Goal: Ask a question

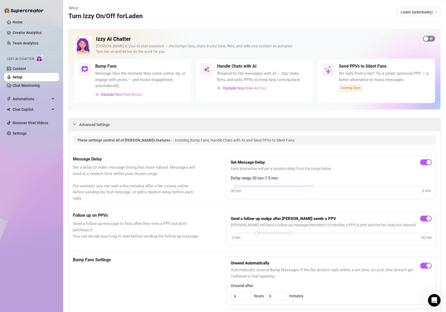
click at [424, 40] on div "button" at bounding box center [426, 38] width 5 height 5
click at [303, 66] on span "button" at bounding box center [303, 66] width 12 height 6
click at [22, 20] on link "Home" at bounding box center [18, 22] width 10 height 4
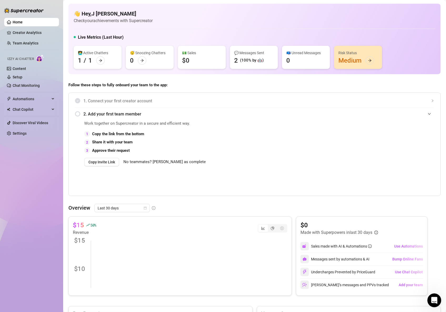
click at [435, 301] on icon "Open Intercom Messenger" at bounding box center [433, 299] width 9 height 9
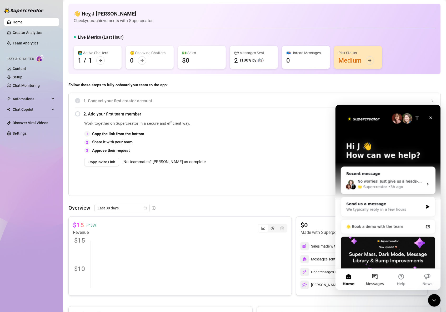
click at [378, 279] on button "Messages" at bounding box center [375, 279] width 26 height 21
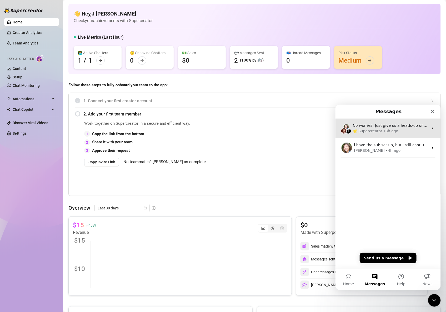
click at [403, 127] on span "No worries! Just give us a heads-up once it’s ready so we can enable the featur…" at bounding box center [435, 125] width 164 height 4
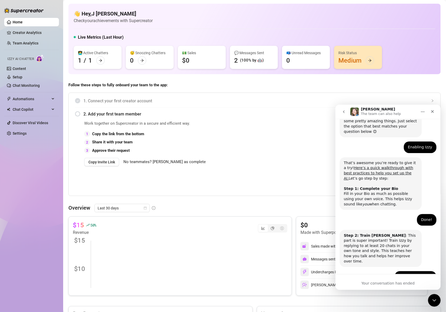
scroll to position [101, 0]
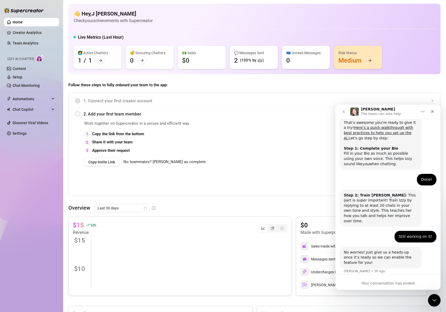
click at [389, 283] on div "Your conversation has ended" at bounding box center [387, 283] width 105 height 6
click at [402, 283] on div "Your conversation has ended" at bounding box center [387, 283] width 105 height 6
click at [402, 282] on div "Your conversation has ended" at bounding box center [387, 283] width 105 height 6
click at [390, 283] on div "Your conversation has ended" at bounding box center [387, 283] width 105 height 6
click at [345, 109] on button "go back" at bounding box center [344, 112] width 10 height 10
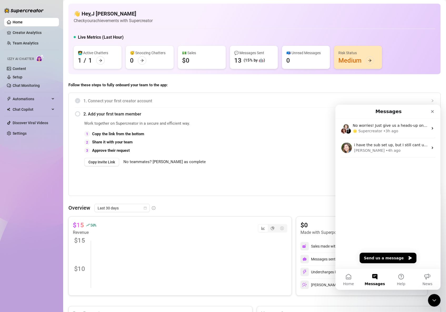
scroll to position [0, 0]
click at [404, 255] on button "Send us a message" at bounding box center [387, 258] width 57 height 11
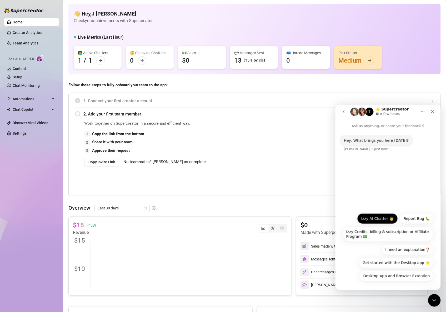
click at [377, 221] on button "Izzy AI Chatter 👩" at bounding box center [377, 218] width 41 height 11
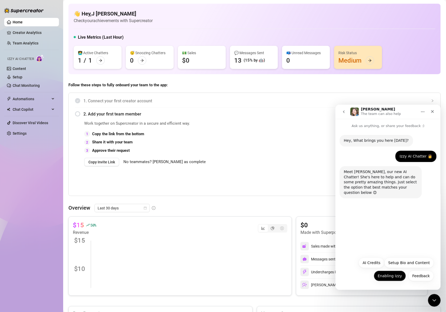
click at [388, 275] on button "Enabling Izzy" at bounding box center [390, 275] width 32 height 11
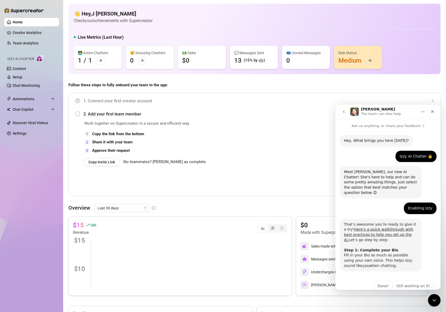
scroll to position [5, 0]
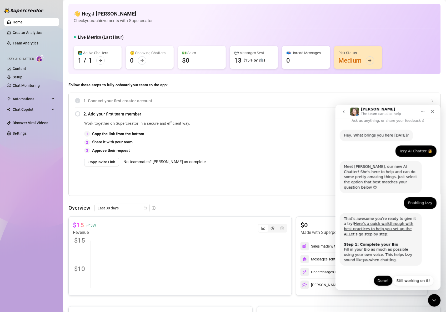
click at [382, 275] on button "Done!" at bounding box center [382, 280] width 19 height 11
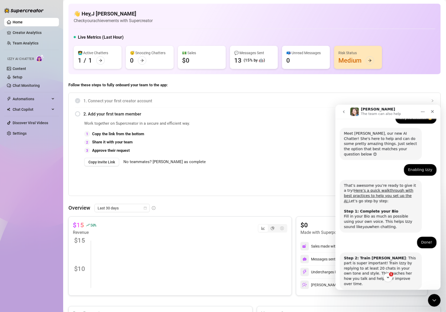
scroll to position [57, 0]
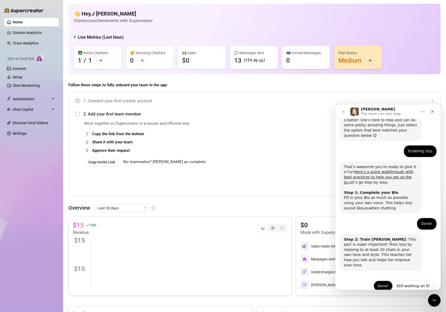
click at [379, 280] on button "Done!" at bounding box center [382, 285] width 19 height 11
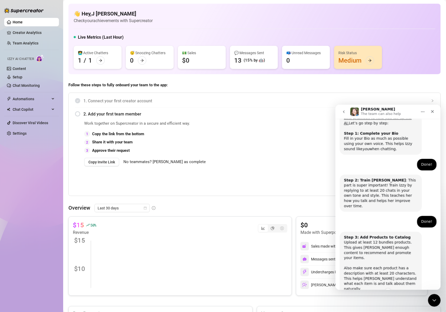
scroll to position [130, 0]
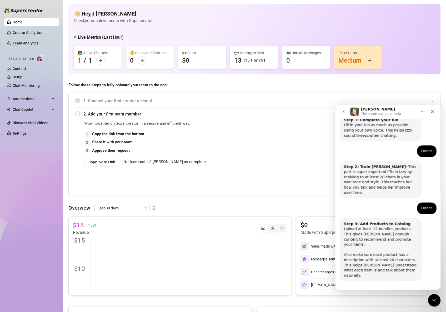
click at [384, 291] on button "Done!" at bounding box center [382, 296] width 19 height 11
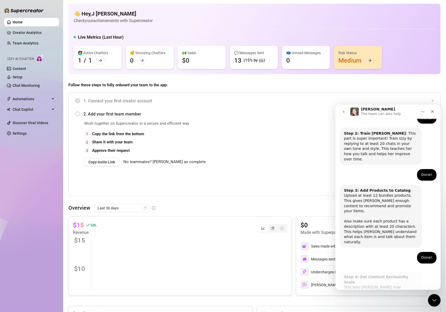
scroll to position [182, 0]
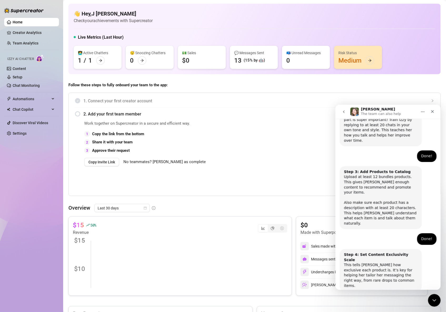
click at [384, 301] on button "Done!" at bounding box center [382, 306] width 19 height 11
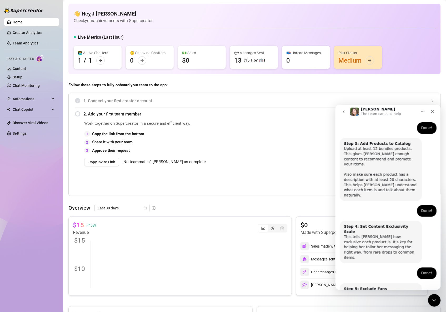
scroll to position [228, 0]
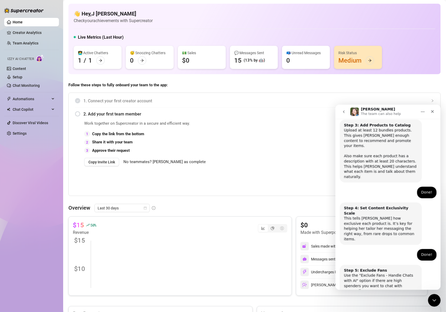
click at [378, 307] on button "Done!" at bounding box center [382, 312] width 19 height 11
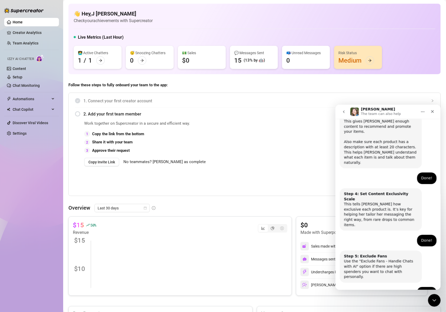
scroll to position [275, 0]
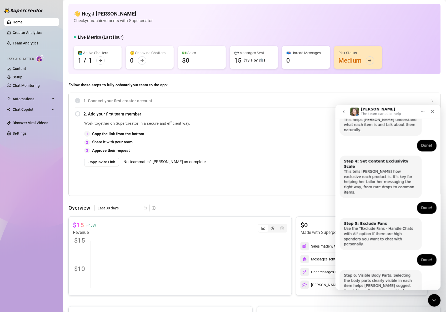
click at [380, 312] on button "Done!" at bounding box center [382, 317] width 19 height 11
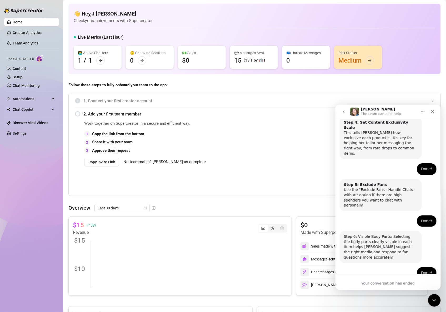
scroll to position [330, 0]
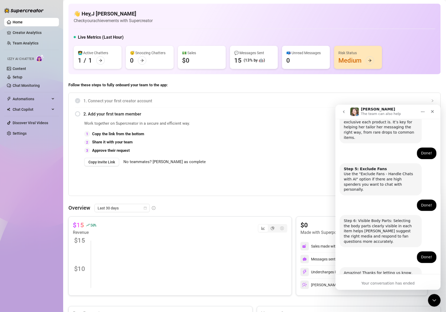
click at [277, 166] on div "Copy Invite Link No teammates? Mark as complete" at bounding box center [200, 162] width 232 height 8
click at [432, 112] on icon "Close" at bounding box center [432, 111] width 4 height 4
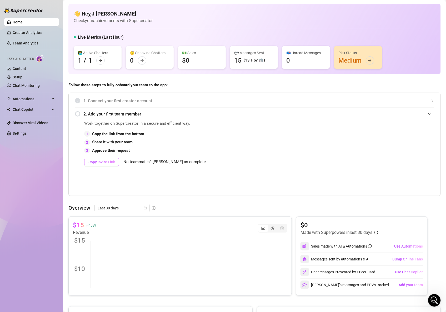
click at [102, 161] on span "Copy Invite Link" at bounding box center [101, 162] width 27 height 4
click at [14, 79] on link "Setup" at bounding box center [18, 77] width 10 height 4
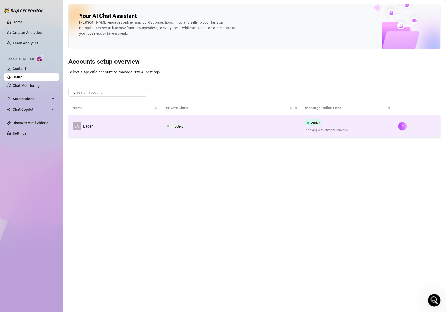
click at [114, 124] on td "LA Laden" at bounding box center [114, 126] width 93 height 22
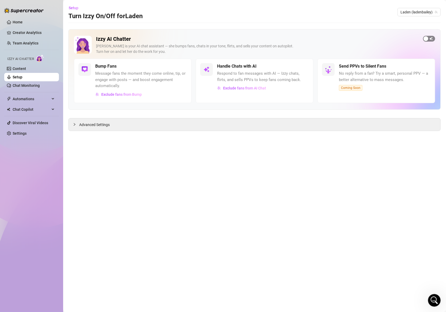
click at [430, 38] on span "button" at bounding box center [429, 39] width 12 height 6
click at [304, 66] on span "button" at bounding box center [303, 66] width 12 height 6
click at [74, 8] on span "Setup" at bounding box center [74, 8] width 10 height 4
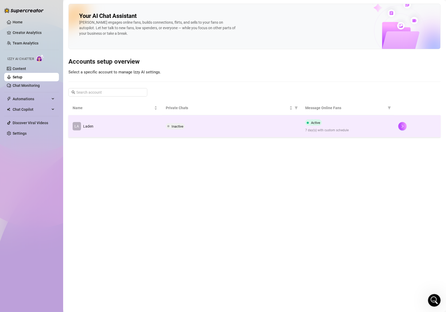
click at [262, 135] on td "Inactive" at bounding box center [232, 126] width 140 height 22
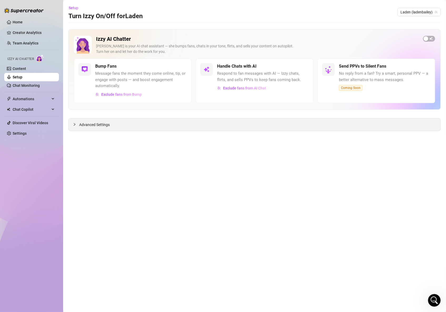
click at [216, 124] on div "Advanced Settings" at bounding box center [255, 124] width 372 height 12
click at [92, 123] on span "Advanced Settings" at bounding box center [94, 125] width 31 height 6
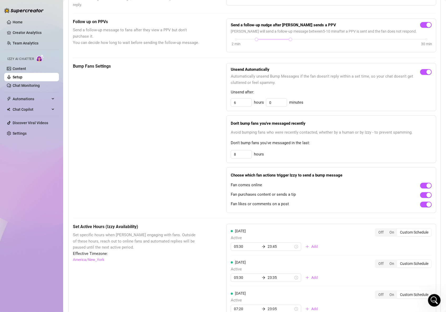
scroll to position [244, 0]
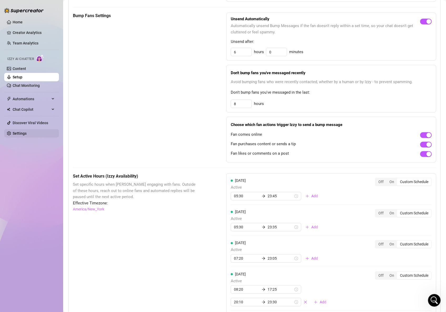
click at [22, 132] on link "Settings" at bounding box center [20, 133] width 14 height 4
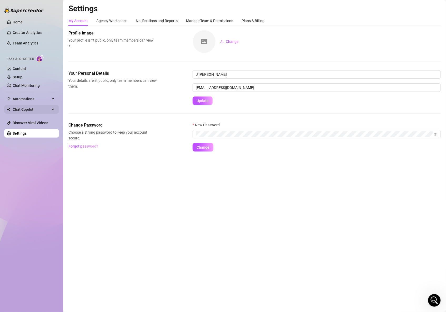
click at [25, 106] on span "Chat Copilot" at bounding box center [31, 109] width 37 height 8
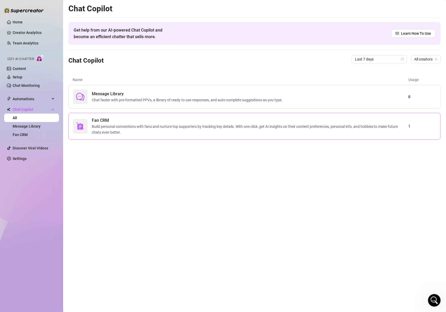
click at [246, 126] on span "Build personal connections with fans and nurture top supporters by tracking key…" at bounding box center [250, 130] width 317 height 12
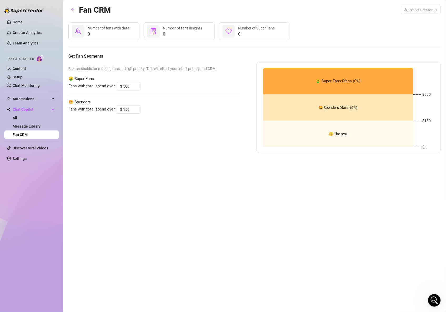
click at [276, 31] on div "0 Number of Super Fans" at bounding box center [254, 31] width 71 height 18
click at [19, 97] on span "Automations" at bounding box center [31, 99] width 37 height 8
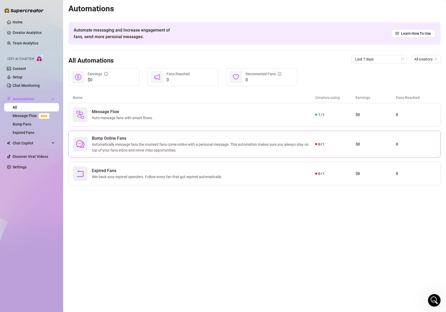
click at [171, 142] on span "Automatically message fans the moment fans come online with a personal message.…" at bounding box center [203, 148] width 223 height 12
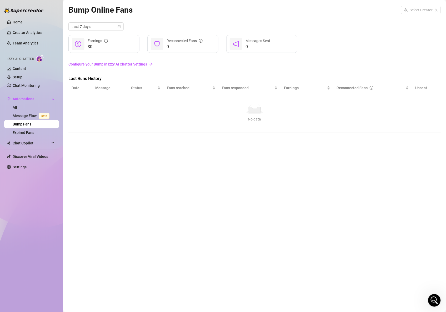
click at [128, 65] on link "Configure your Bump in Izzy AI Chatter Settings" at bounding box center [254, 64] width 372 height 6
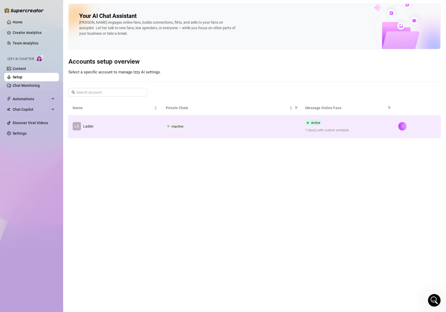
click at [218, 127] on div "Inactive" at bounding box center [231, 126] width 131 height 6
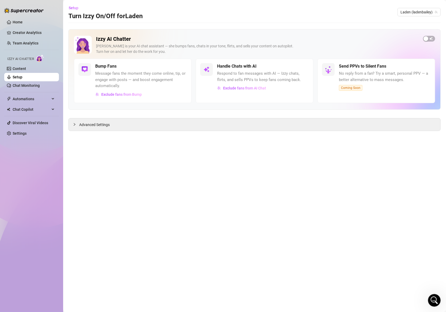
click at [138, 79] on span "Message fans the moment they come online, tip, or engage with posts — and boost…" at bounding box center [141, 80] width 92 height 19
click at [437, 38] on div "Izzy AI Chatter Izzy is your AI chat assistant — she bumps fans, chats in your …" at bounding box center [254, 69] width 372 height 81
click at [432, 37] on span "button" at bounding box center [429, 39] width 12 height 6
click at [309, 228] on main "Setup Turn Izzy On/Off for Laden Laden (ladenbailey) Izzy AI Chatter [PERSON_NA…" at bounding box center [254, 156] width 383 height 312
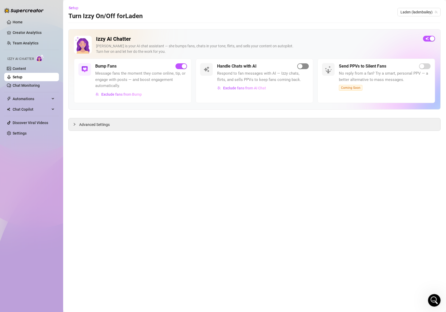
click at [303, 68] on div "button" at bounding box center [300, 66] width 5 height 5
click at [435, 297] on div "Open Intercom Messenger" at bounding box center [433, 299] width 17 height 17
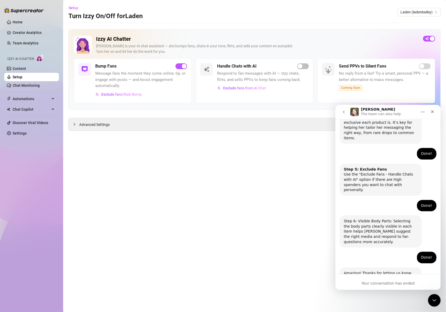
click at [235, 233] on main "Setup Turn Izzy On/Off for Laden Laden (ladenbailey) Izzy AI Chatter [PERSON_NA…" at bounding box center [254, 156] width 383 height 312
click at [17, 22] on link "Home" at bounding box center [18, 22] width 10 height 4
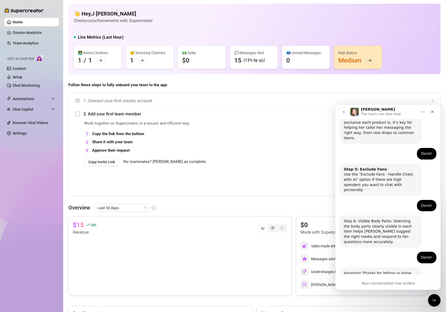
click at [255, 60] on div "(13% by 🤖)" at bounding box center [254, 60] width 21 height 6
click at [432, 113] on icon "Close" at bounding box center [432, 111] width 4 height 4
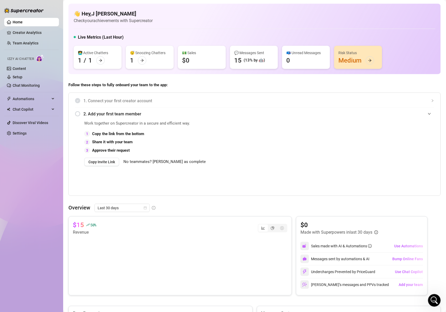
click at [365, 59] on div "Risk Status Medium" at bounding box center [358, 57] width 48 height 23
click at [372, 62] on div at bounding box center [370, 60] width 8 height 8
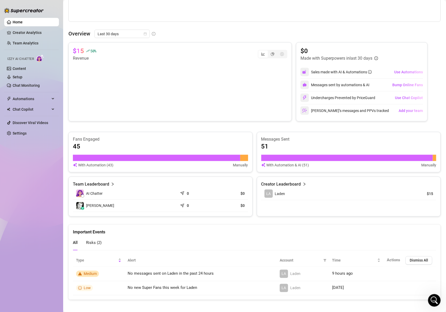
scroll to position [176, 0]
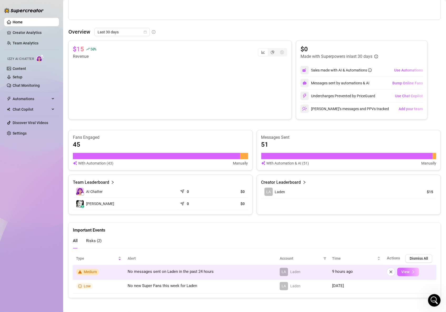
click at [405, 270] on span "View" at bounding box center [405, 272] width 8 height 4
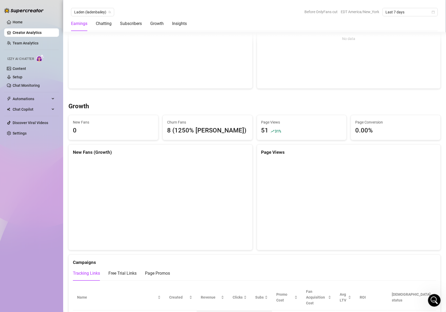
scroll to position [596, 0]
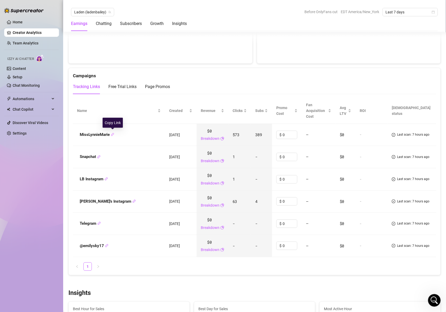
click at [112, 134] on icon "link" at bounding box center [112, 134] width 3 height 3
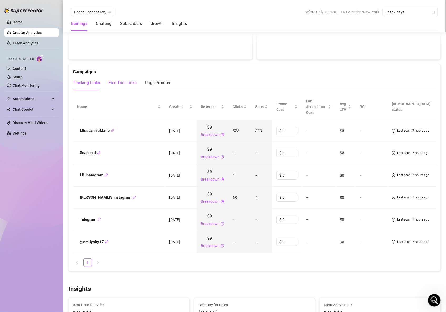
click at [128, 80] on div "Free Trial Links" at bounding box center [122, 83] width 28 height 6
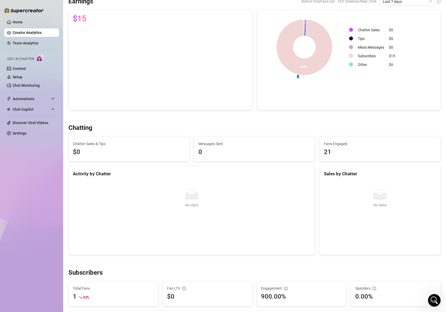
scroll to position [0, 0]
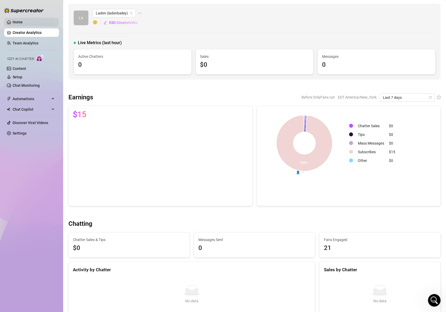
click at [14, 24] on link "Home" at bounding box center [18, 22] width 10 height 4
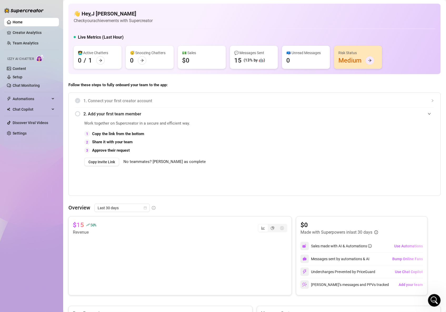
click at [371, 59] on icon "arrow-right" at bounding box center [370, 61] width 4 height 4
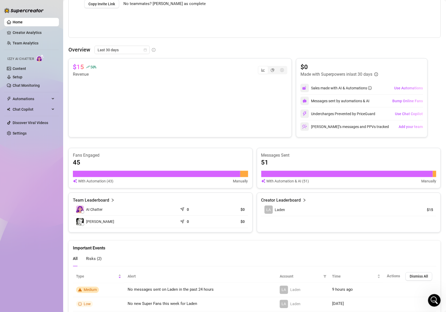
scroll to position [176, 0]
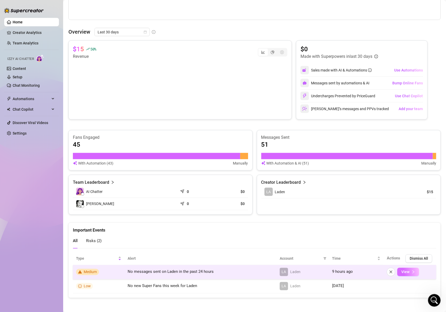
click at [402, 271] on span "View" at bounding box center [405, 272] width 8 height 4
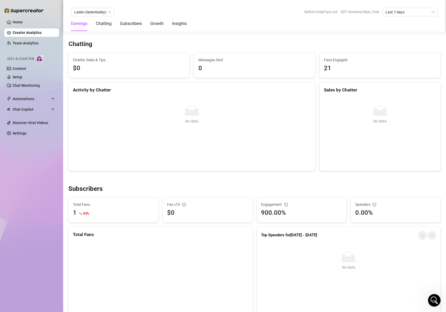
scroll to position [320, 0]
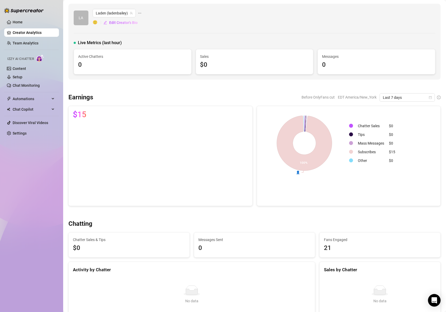
click at [85, 112] on span "$15" at bounding box center [79, 115] width 13 height 8
click at [14, 20] on link "Home" at bounding box center [18, 22] width 10 height 4
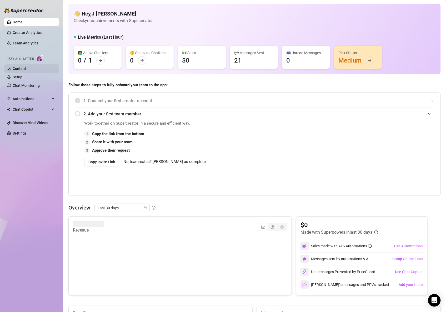
click at [24, 68] on link "Content" at bounding box center [19, 69] width 13 height 4
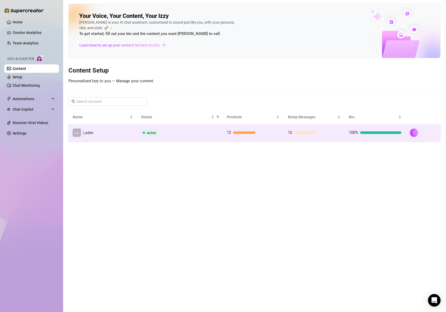
click at [103, 132] on td "LA Laden" at bounding box center [102, 132] width 69 height 17
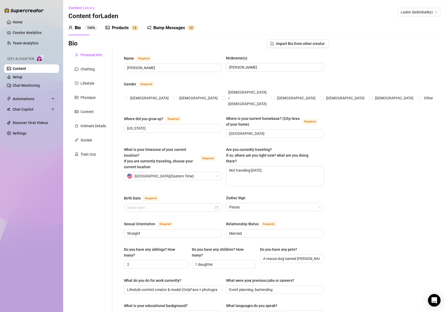
radio input "true"
type input "[DATE]"
click at [16, 77] on link "Setup" at bounding box center [18, 77] width 10 height 4
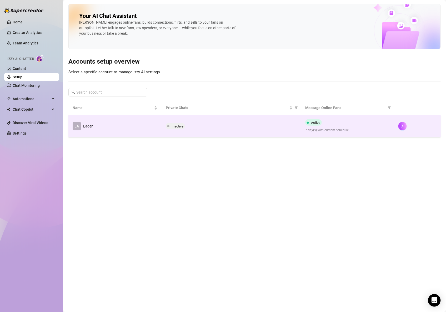
click at [149, 123] on td "LA Laden" at bounding box center [114, 126] width 93 height 22
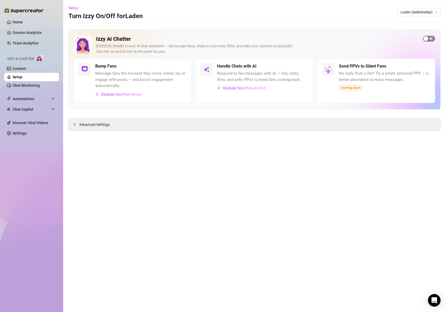
click at [433, 39] on span "button" at bounding box center [429, 39] width 12 height 6
click at [304, 66] on span "button" at bounding box center [303, 66] width 12 height 6
click at [435, 300] on icon "Open Intercom Messenger" at bounding box center [434, 300] width 6 height 7
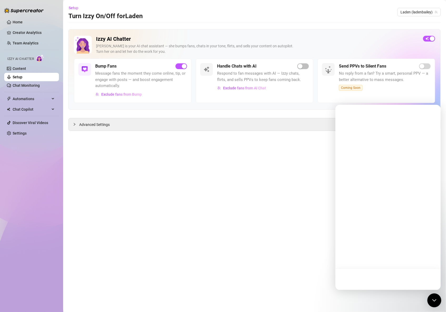
click at [435, 300] on div "Open Intercom Messenger" at bounding box center [435, 301] width 14 height 14
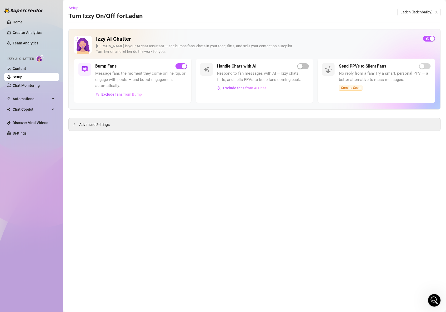
click at [434, 299] on icon "Open Intercom Messenger" at bounding box center [434, 300] width 4 height 4
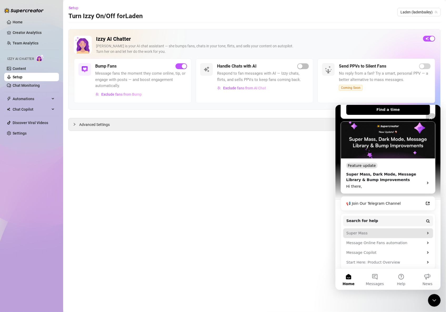
scroll to position [107, 0]
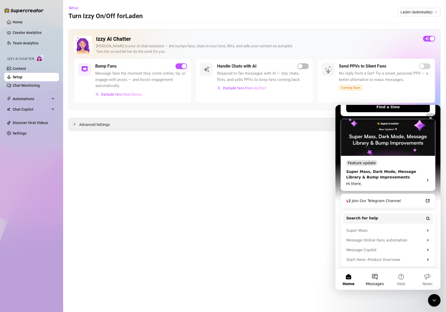
click at [372, 283] on span "Messages" at bounding box center [375, 284] width 18 height 4
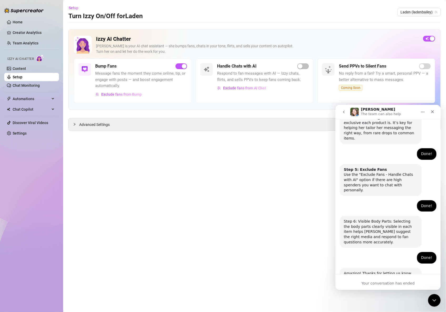
scroll to position [330, 0]
click at [21, 175] on div "Home Creator Analytics Team Analytics Izzy AI Chatter Content Setup Chat Monito…" at bounding box center [31, 154] width 55 height 308
click at [307, 64] on span "button" at bounding box center [303, 66] width 12 height 6
click at [260, 86] on span "Exclude fans from AI Chat" at bounding box center [244, 88] width 43 height 4
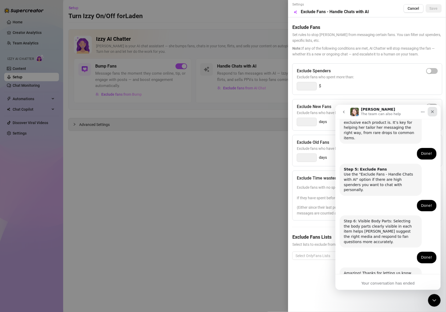
click at [434, 112] on icon "Close" at bounding box center [432, 111] width 3 height 3
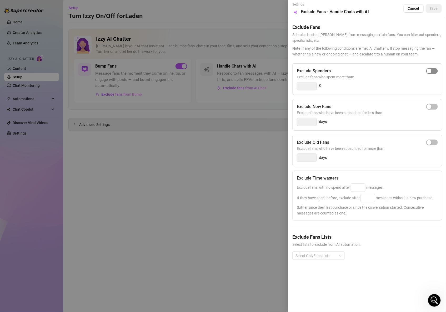
click at [433, 69] on span "button" at bounding box center [432, 71] width 12 height 6
type input "300"
click at [433, 142] on span "button" at bounding box center [432, 143] width 12 height 6
drag, startPoint x: 313, startPoint y: 158, endPoint x: 295, endPoint y: 156, distance: 17.4
click at [295, 156] on div "Exclude Old Fans Exclude fans who have been subscribed for more than: 14 days" at bounding box center [367, 151] width 150 height 32
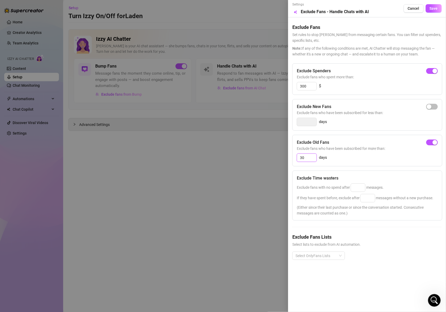
type input "30"
click at [394, 147] on span "Exclude fans who have been subscribed for more than:" at bounding box center [367, 149] width 141 height 6
click at [363, 187] on input at bounding box center [358, 188] width 14 height 8
type input "25"
click at [366, 197] on input at bounding box center [368, 198] width 14 height 8
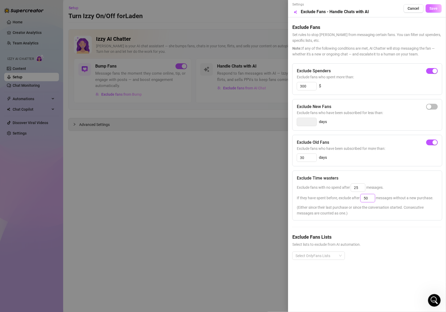
type input "50"
click at [437, 5] on button "Save" at bounding box center [434, 8] width 16 height 8
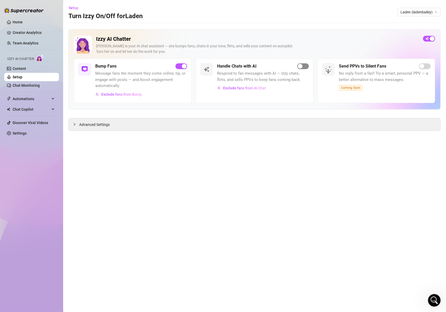
click at [302, 68] on div "button" at bounding box center [300, 66] width 5 height 5
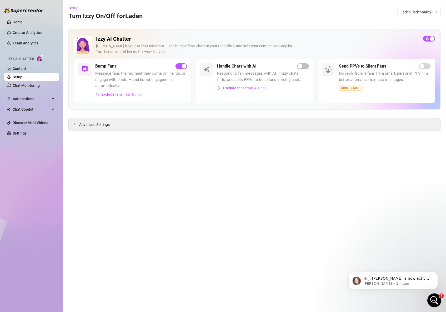
click at [431, 298] on icon "Open Intercom Messenger" at bounding box center [433, 300] width 9 height 9
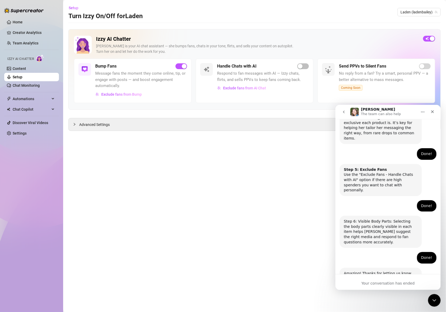
scroll to position [330, 0]
click at [283, 85] on div "Exclude fans from AI Chat" at bounding box center [263, 88] width 92 height 8
click at [305, 67] on span "button" at bounding box center [303, 66] width 12 height 6
click at [434, 112] on icon "Close" at bounding box center [432, 111] width 4 height 4
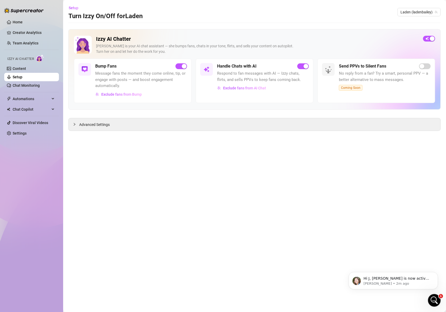
scroll to position [0, 0]
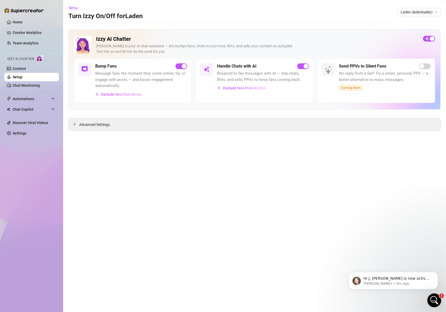
click at [439, 298] on div "Open Intercom Messenger" at bounding box center [433, 299] width 17 height 17
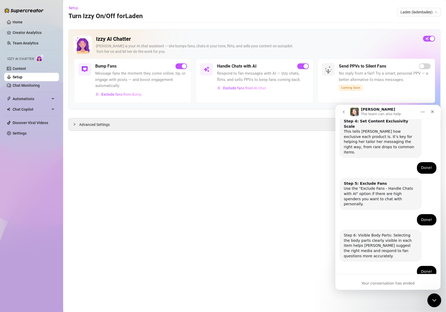
scroll to position [330, 0]
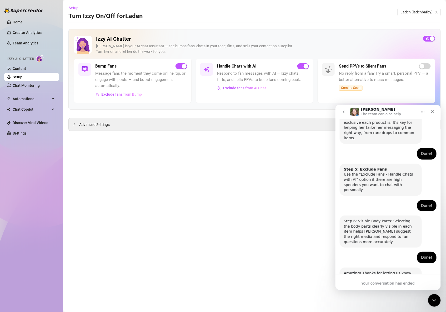
click at [345, 110] on icon "go back" at bounding box center [344, 112] width 4 height 4
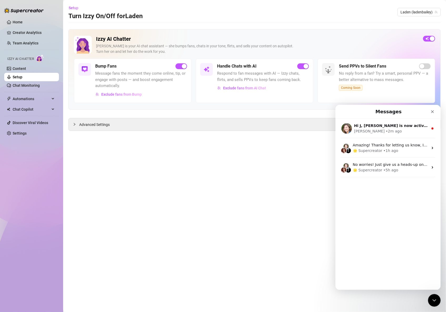
click at [391, 129] on div "[PERSON_NAME] • 2m ago" at bounding box center [391, 131] width 74 height 6
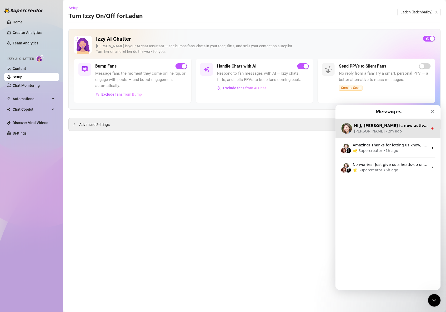
drag, startPoint x: 430, startPoint y: 129, endPoint x: 397, endPoint y: 132, distance: 33.5
click at [430, 129] on icon "Intercom messenger" at bounding box center [432, 128] width 4 height 4
click at [382, 130] on div "[PERSON_NAME] • 2m ago" at bounding box center [391, 131] width 74 height 6
click at [385, 131] on div "• 2m ago" at bounding box center [393, 131] width 16 height 6
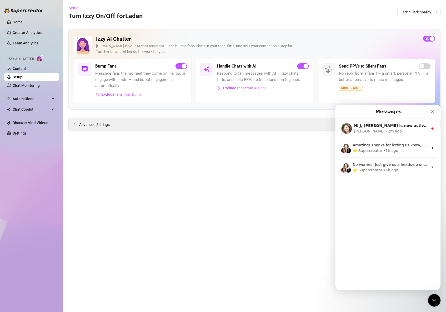
click at [289, 214] on main "Setup Turn Izzy On/Off for Laden Laden (ladenbailey) Izzy AI Chatter [PERSON_NA…" at bounding box center [254, 156] width 383 height 312
click at [437, 301] on div "Close Intercom Messenger" at bounding box center [433, 300] width 13 height 13
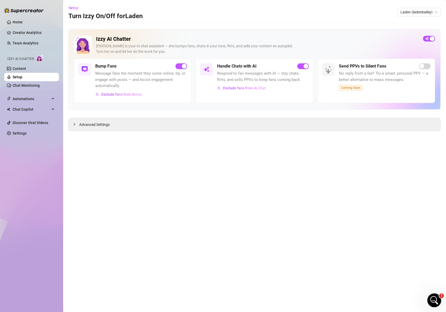
click at [435, 295] on div "Open Intercom Messenger" at bounding box center [433, 299] width 17 height 17
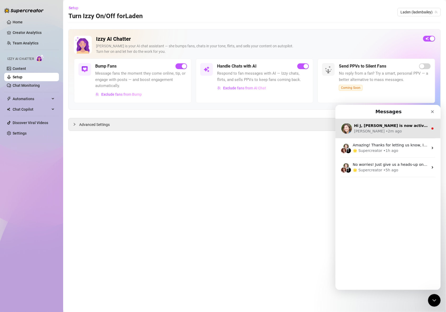
click at [432, 128] on div "Hi J, [PERSON_NAME] is now active on your account and ready to be turned on. Le…" at bounding box center [387, 128] width 105 height 19
click at [426, 130] on div "Hi J, [PERSON_NAME] is now active on your account and ready to be turned on. Le…" at bounding box center [387, 128] width 105 height 19
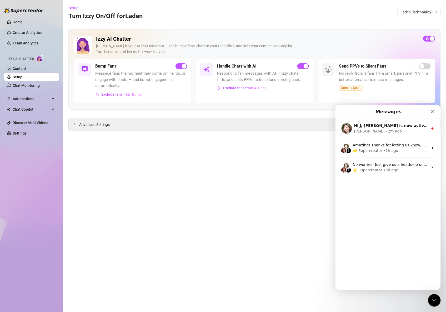
click at [289, 154] on main "Setup Turn Izzy On/Off for Laden Laden (ladenbailey) Izzy AI Chatter [PERSON_NA…" at bounding box center [254, 156] width 383 height 312
click at [137, 166] on main "Setup Turn Izzy On/Off for Laden Laden (ladenbailey) Izzy AI Chatter [PERSON_NA…" at bounding box center [254, 156] width 383 height 312
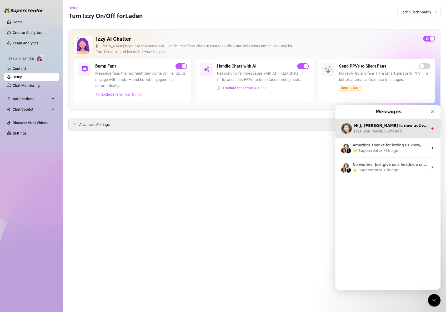
click at [404, 132] on div "[PERSON_NAME] • 2m ago" at bounding box center [391, 131] width 74 height 6
click at [404, 131] on div "[PERSON_NAME] • 2m ago" at bounding box center [391, 131] width 74 height 6
click at [430, 129] on icon "Intercom messenger" at bounding box center [432, 128] width 4 height 4
click at [429, 126] on div "Hi J, [PERSON_NAME] is now active on your account and ready to be turned on. Le…" at bounding box center [387, 128] width 105 height 19
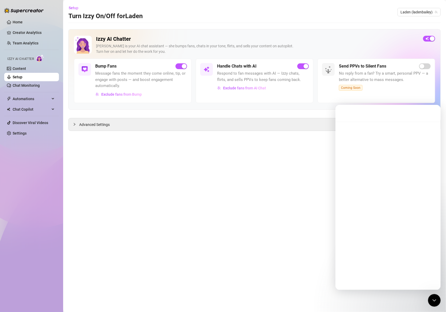
click at [434, 114] on div "Intercom messenger" at bounding box center [387, 113] width 105 height 17
click at [436, 298] on icon "Close Intercom Messenger" at bounding box center [433, 300] width 6 height 6
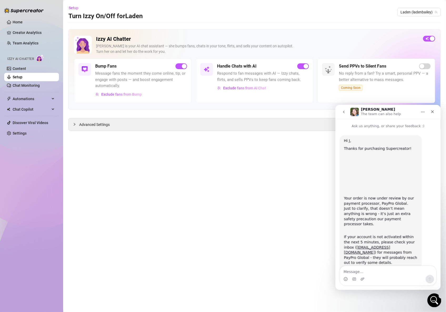
click at [435, 300] on icon "Open Intercom Messenger" at bounding box center [433, 300] width 9 height 9
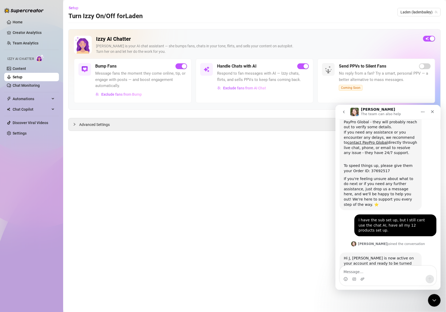
scroll to position [112, 0]
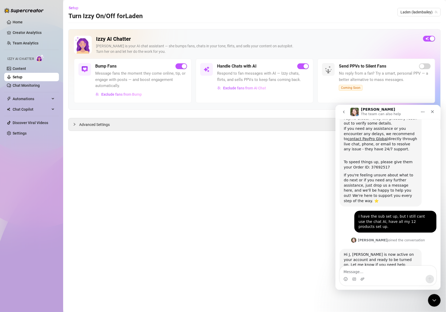
click at [241, 185] on main "Setup Turn Izzy On/Off for Laden Laden (ladenbailey) Izzy AI Chatter [PERSON_NA…" at bounding box center [254, 156] width 383 height 312
click at [369, 270] on textarea "Message…" at bounding box center [388, 270] width 96 height 9
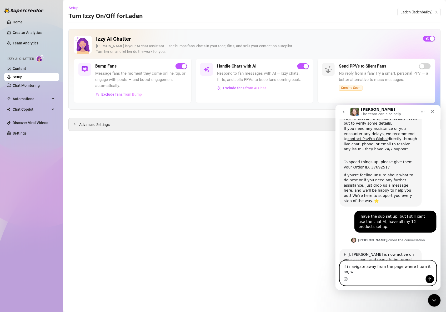
scroll to position [117, 0]
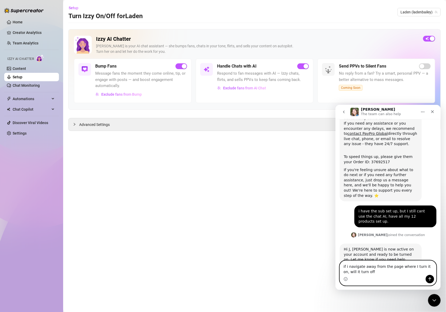
type textarea "if i navigate away from the page where I turn it on, will it turn off?"
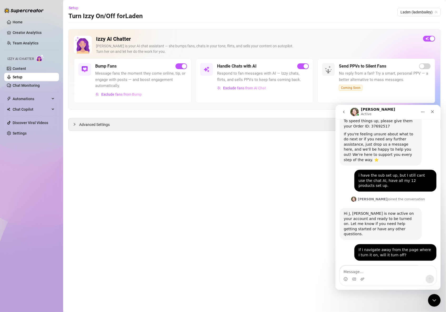
scroll to position [153, 0]
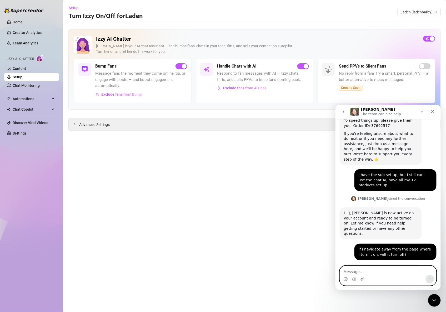
click at [375, 268] on textarea "Message…" at bounding box center [388, 270] width 96 height 9
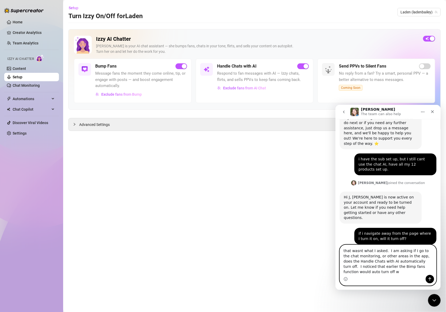
scroll to position [174, 0]
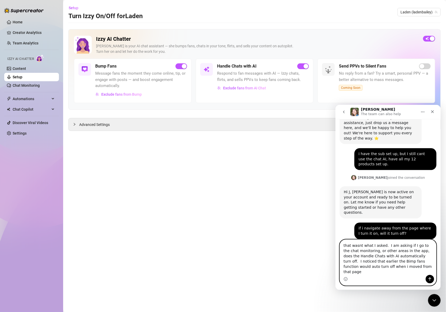
type textarea "that wasnt what I asked. I am asking if I go to the chat monitoring, or other a…"
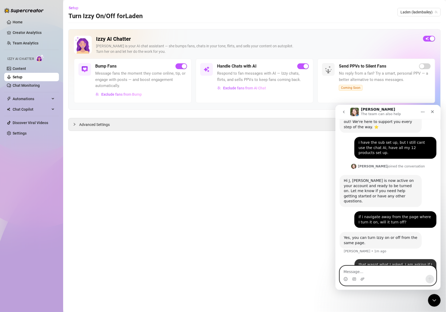
scroll to position [195, 0]
